Goal: Task Accomplishment & Management: Manage account settings

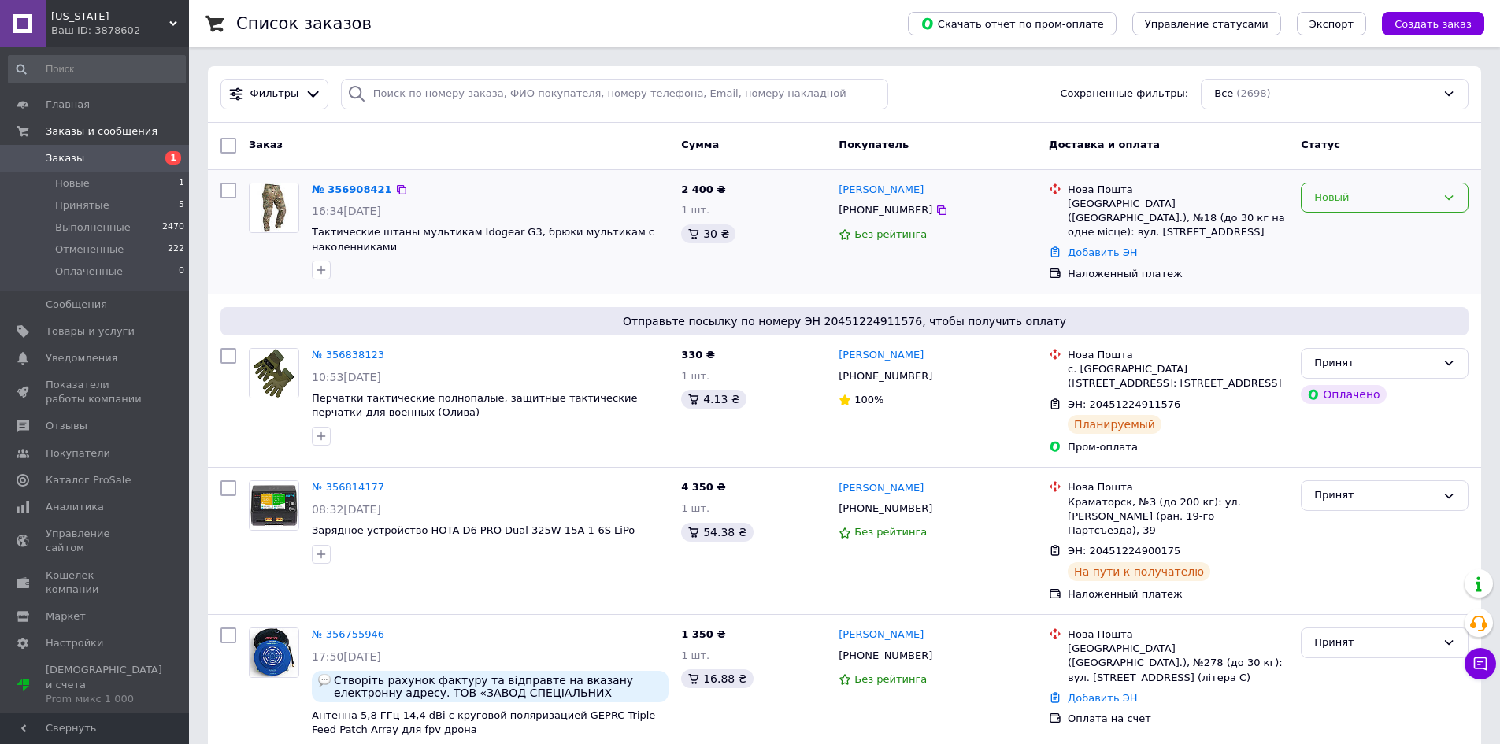
click at [1384, 203] on div "Новый" at bounding box center [1375, 198] width 122 height 17
click at [1381, 226] on li "Принят" at bounding box center [1384, 230] width 166 height 29
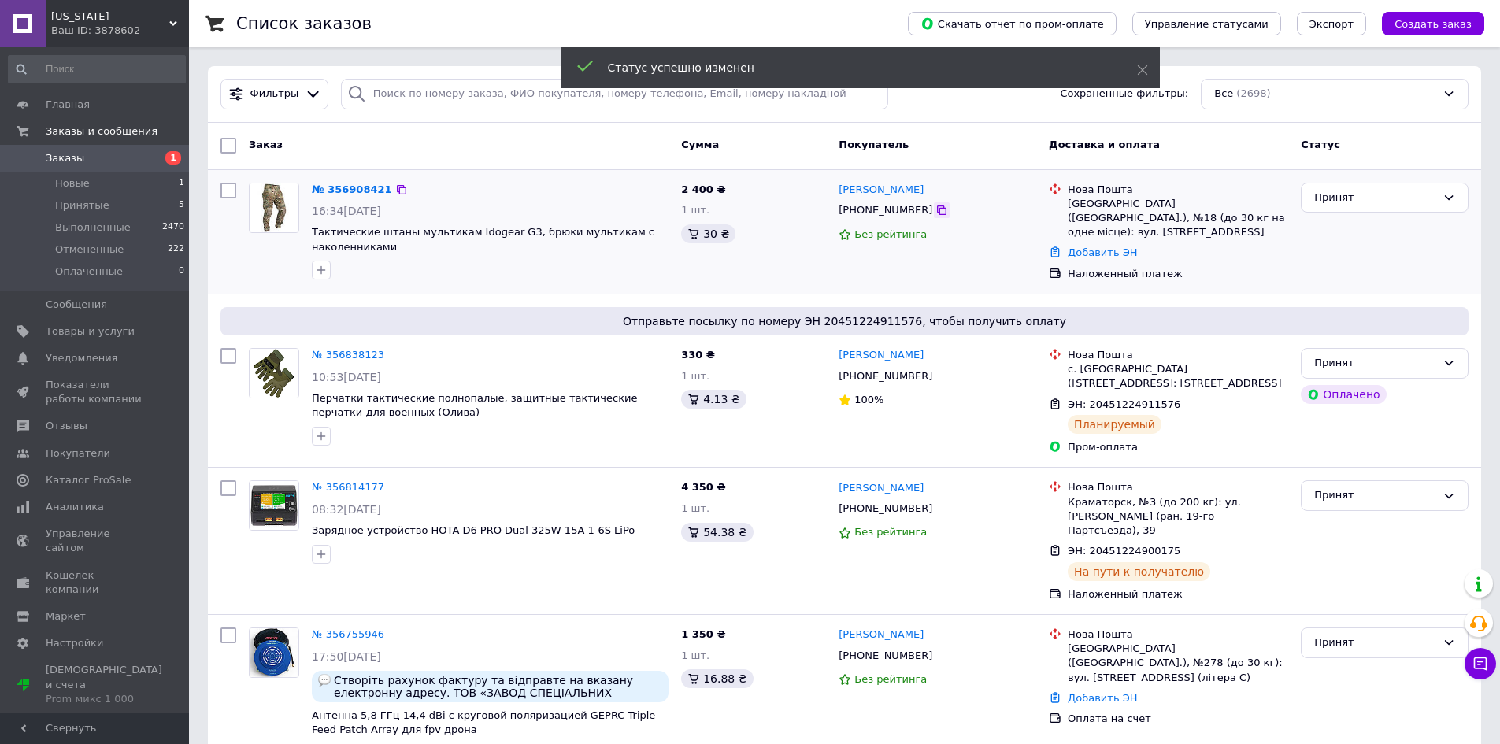
click at [935, 213] on icon at bounding box center [941, 210] width 13 height 13
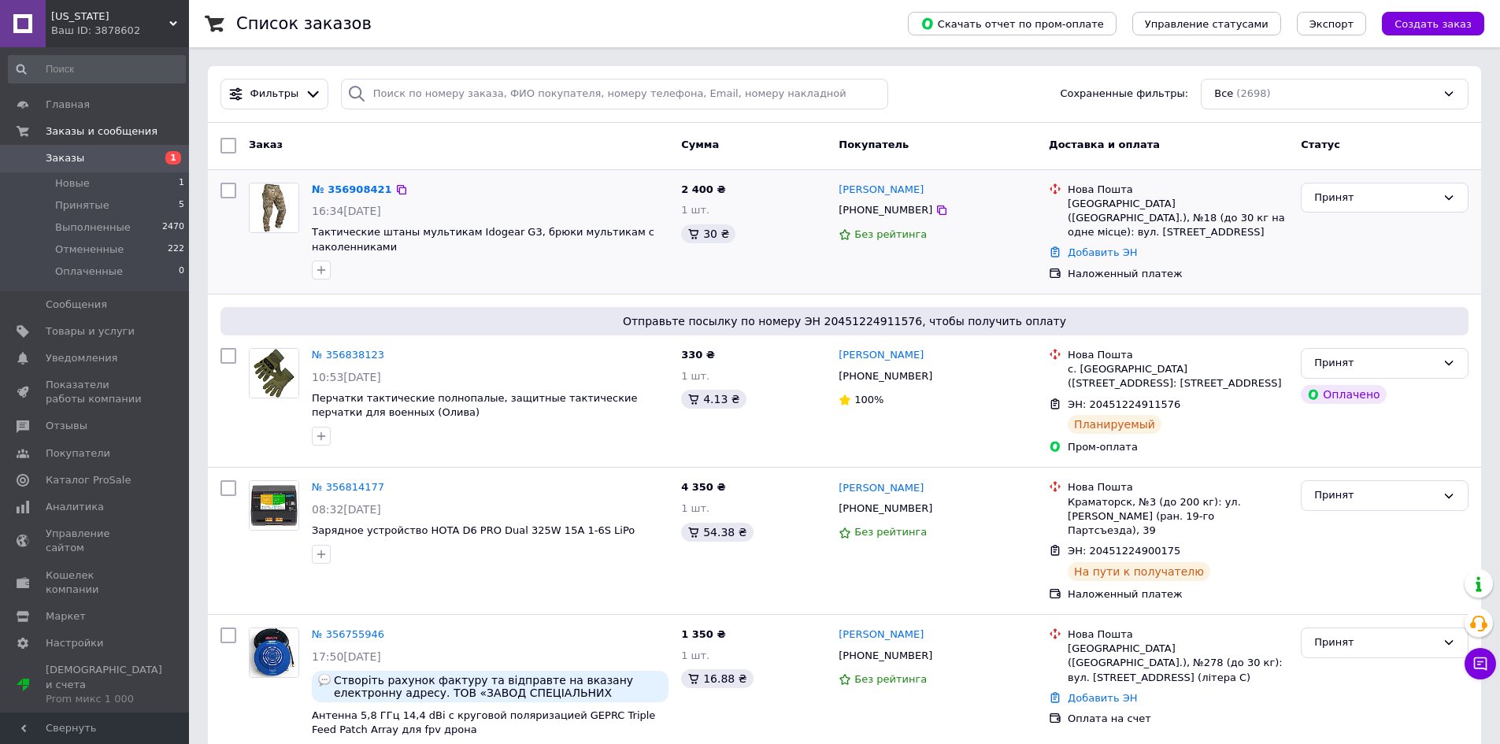
click at [805, 246] on div "2 400 ₴ 1 шт. 30 ₴" at bounding box center [753, 232] width 157 height 112
drag, startPoint x: 910, startPoint y: 213, endPoint x: 833, endPoint y: 191, distance: 80.5
click at [833, 191] on div "Дмитро Коптілий +380952443896 Без рейтинга" at bounding box center [937, 232] width 210 height 112
copy div "Дмитро Коптілий +380952443896"
click at [933, 269] on div "Дмитро Коптілий +380952443896 Без рейтинга" at bounding box center [937, 232] width 210 height 112
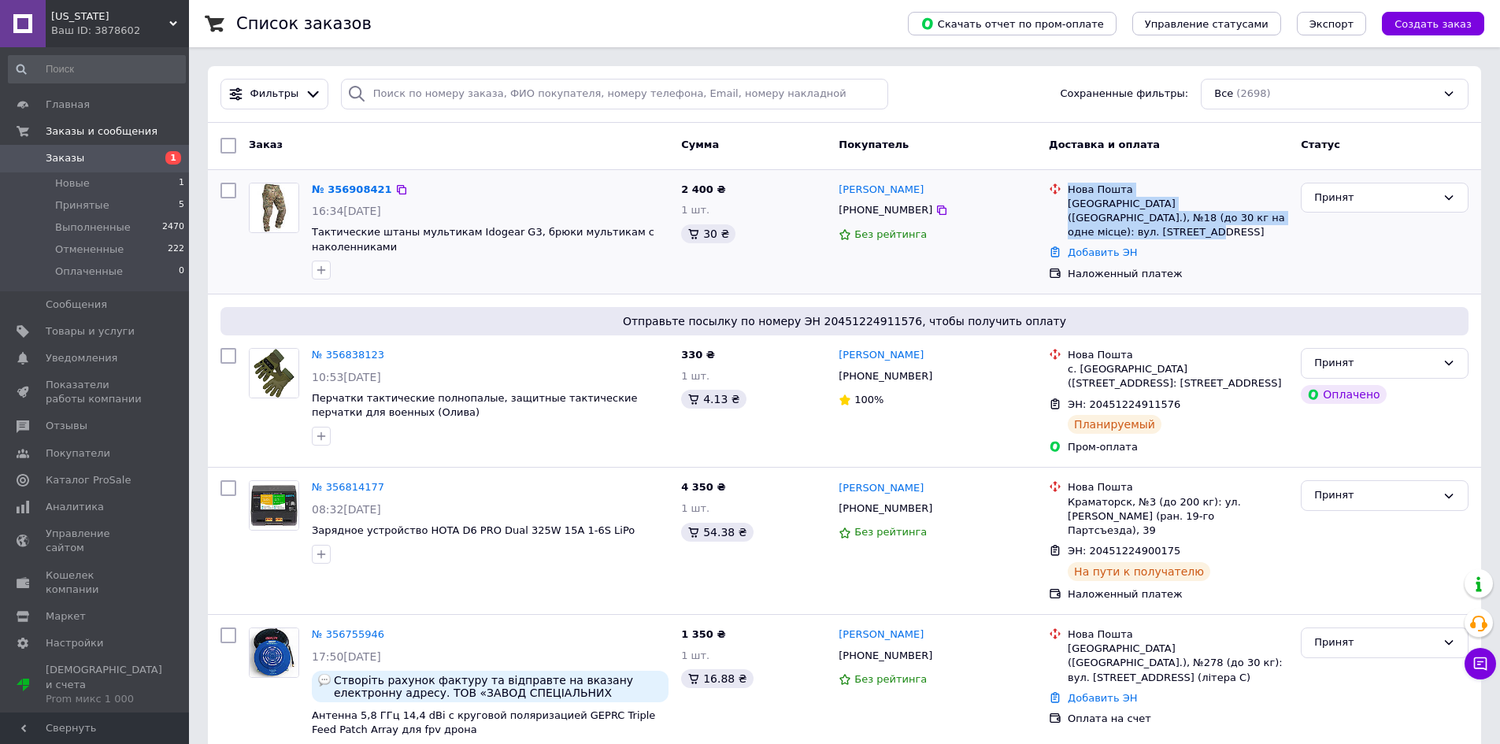
drag, startPoint x: 1222, startPoint y: 220, endPoint x: 1064, endPoint y: 181, distance: 162.3
click at [1064, 181] on li "Нова Пошта Біла Церква (Київська обл.), №18 (до 30 кг на одне місце): вул. Геро…" at bounding box center [1168, 211] width 239 height 64
copy div "Нова Пошта Біла Церква (Київська обл.), №18 (до 30 кг на одне місце): вул. Геро…"
click at [660, 275] on div at bounding box center [490, 269] width 363 height 25
drag, startPoint x: 394, startPoint y: 192, endPoint x: 398, endPoint y: 201, distance: 9.5
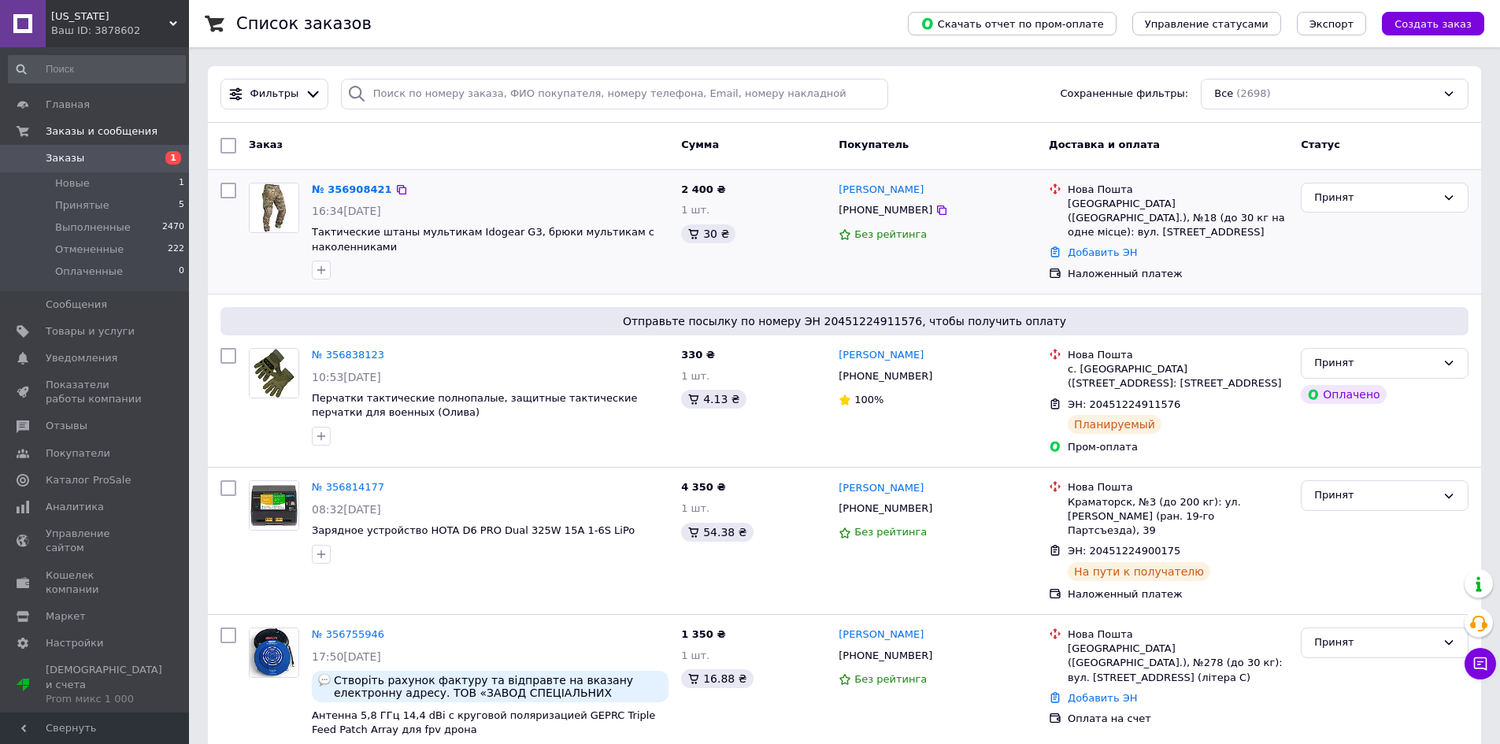
click at [397, 192] on icon at bounding box center [401, 189] width 9 height 9
